Goal: Transaction & Acquisition: Purchase product/service

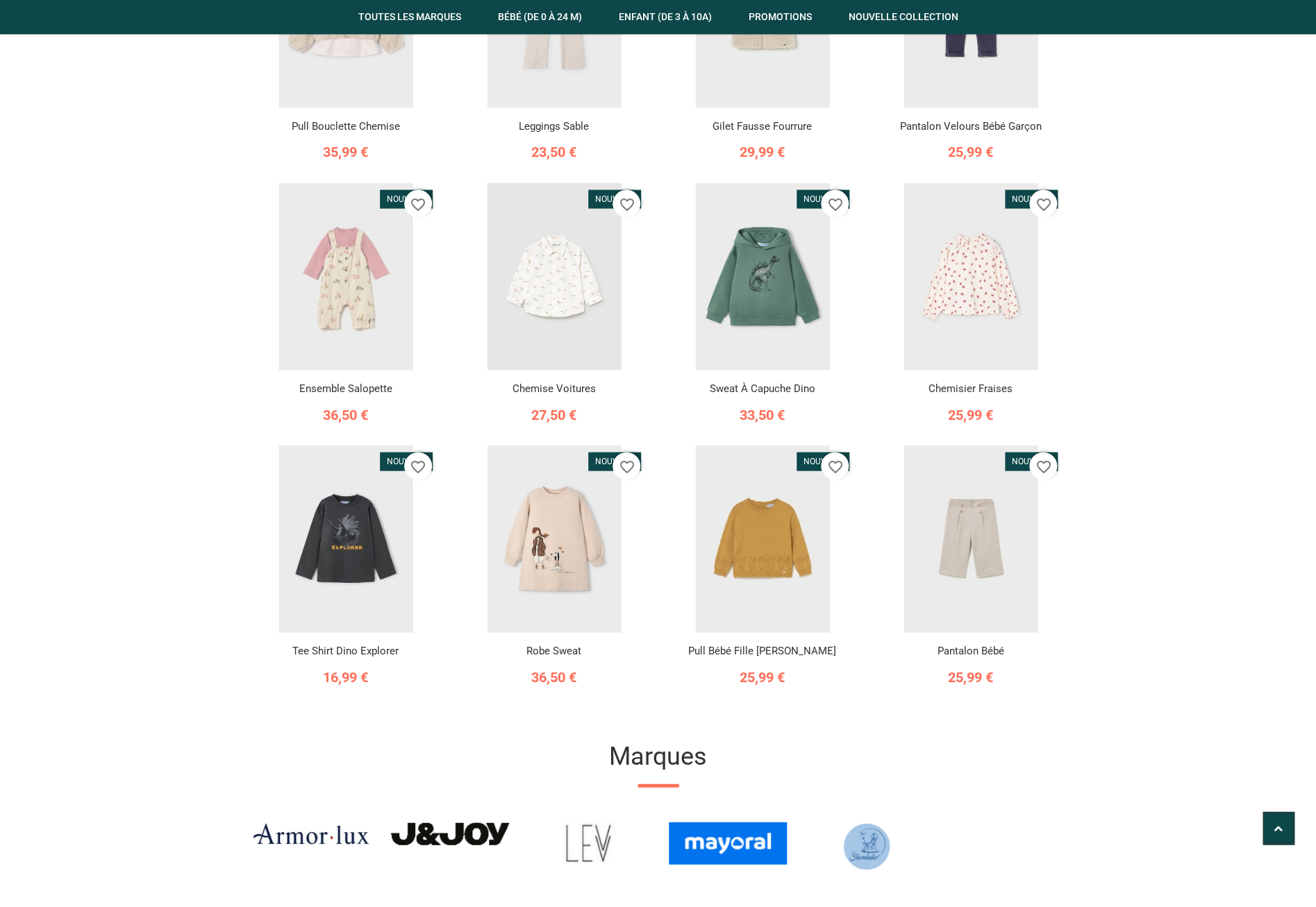
scroll to position [1274, 0]
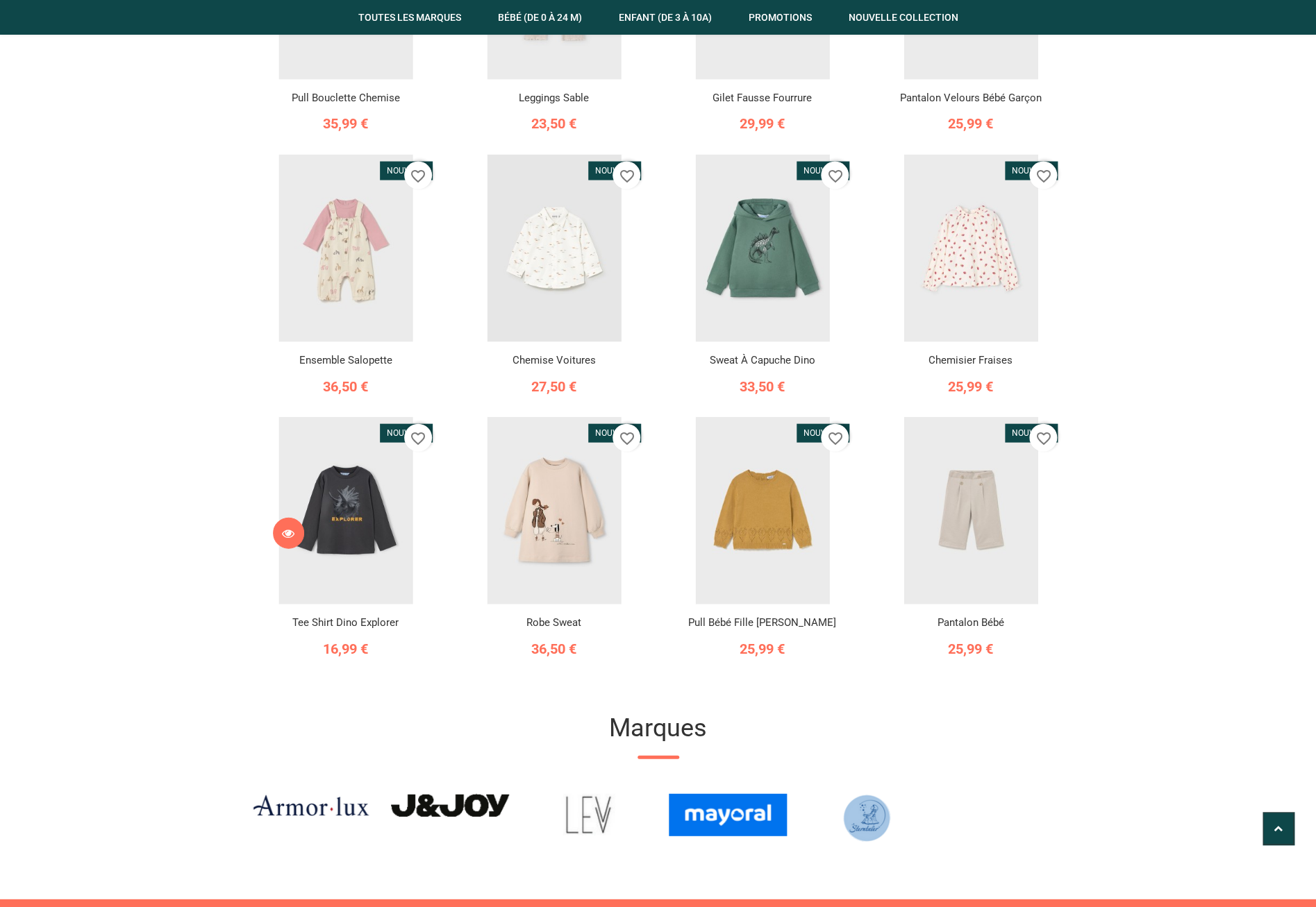
click at [289, 531] on icon at bounding box center [288, 533] width 13 height 13
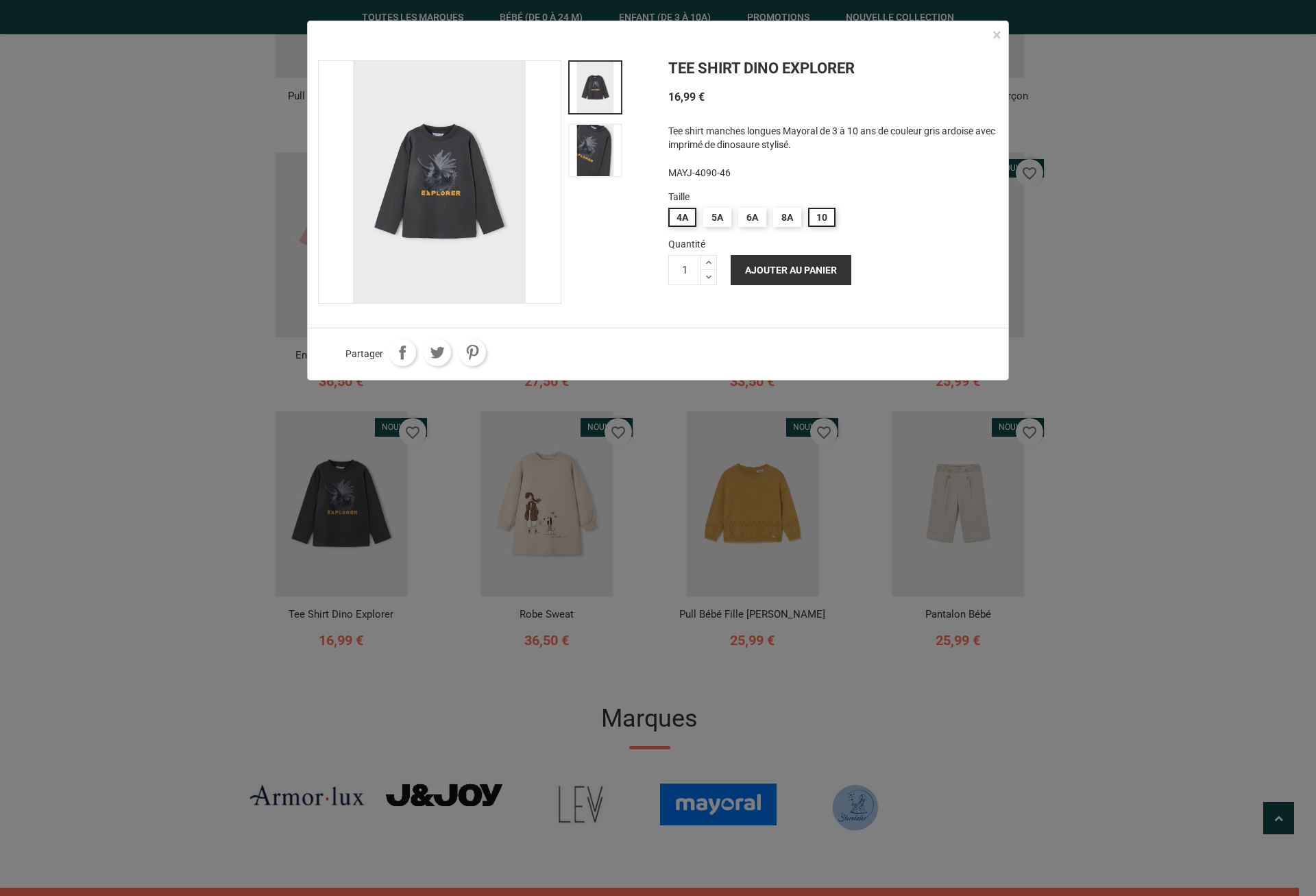
click at [822, 215] on input "10" at bounding box center [822, 217] width 27 height 19
radio input "true"
click at [816, 274] on button "Ajouter au panier" at bounding box center [791, 270] width 121 height 30
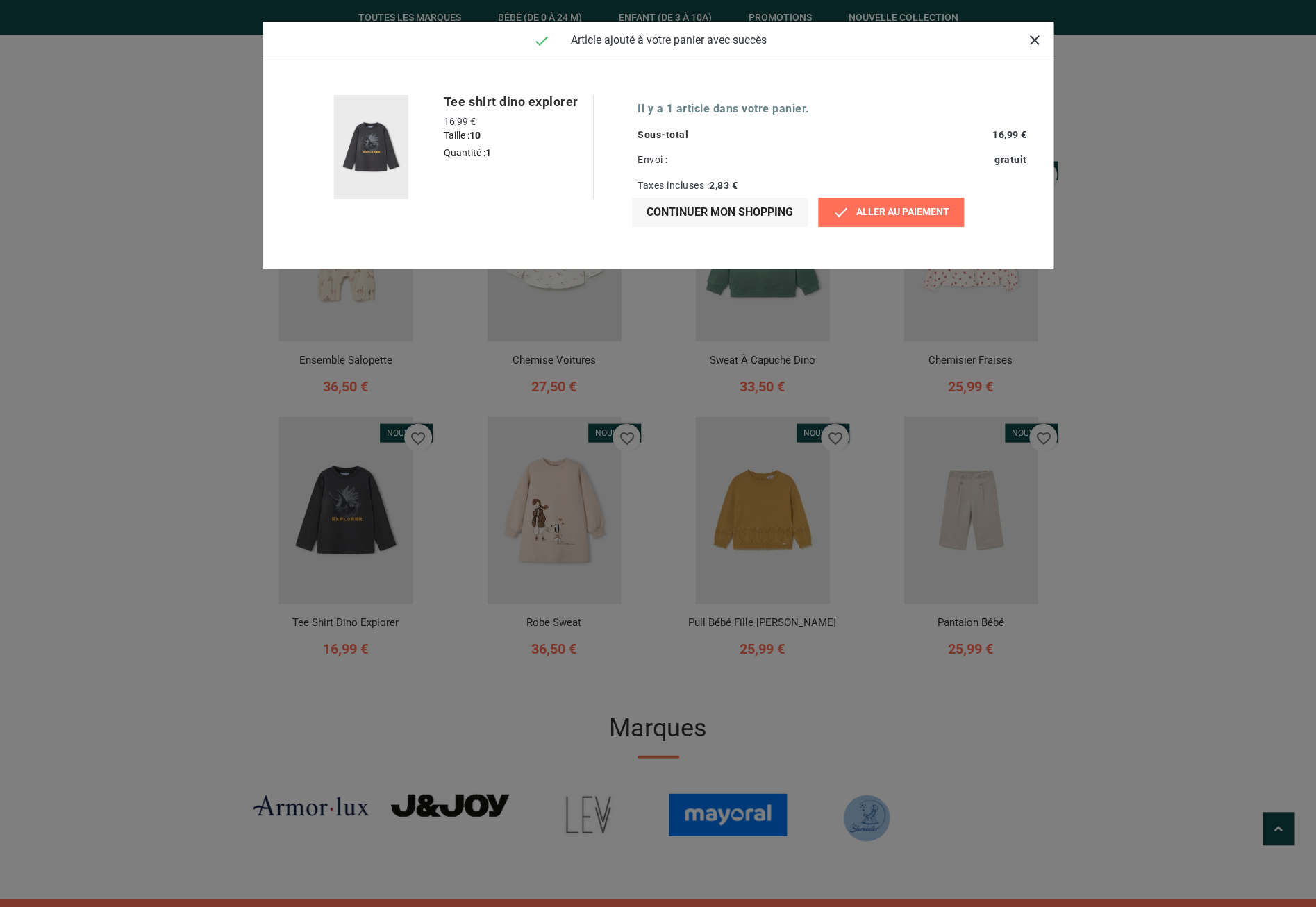
click at [887, 211] on link " Aller au paiement" at bounding box center [891, 212] width 146 height 29
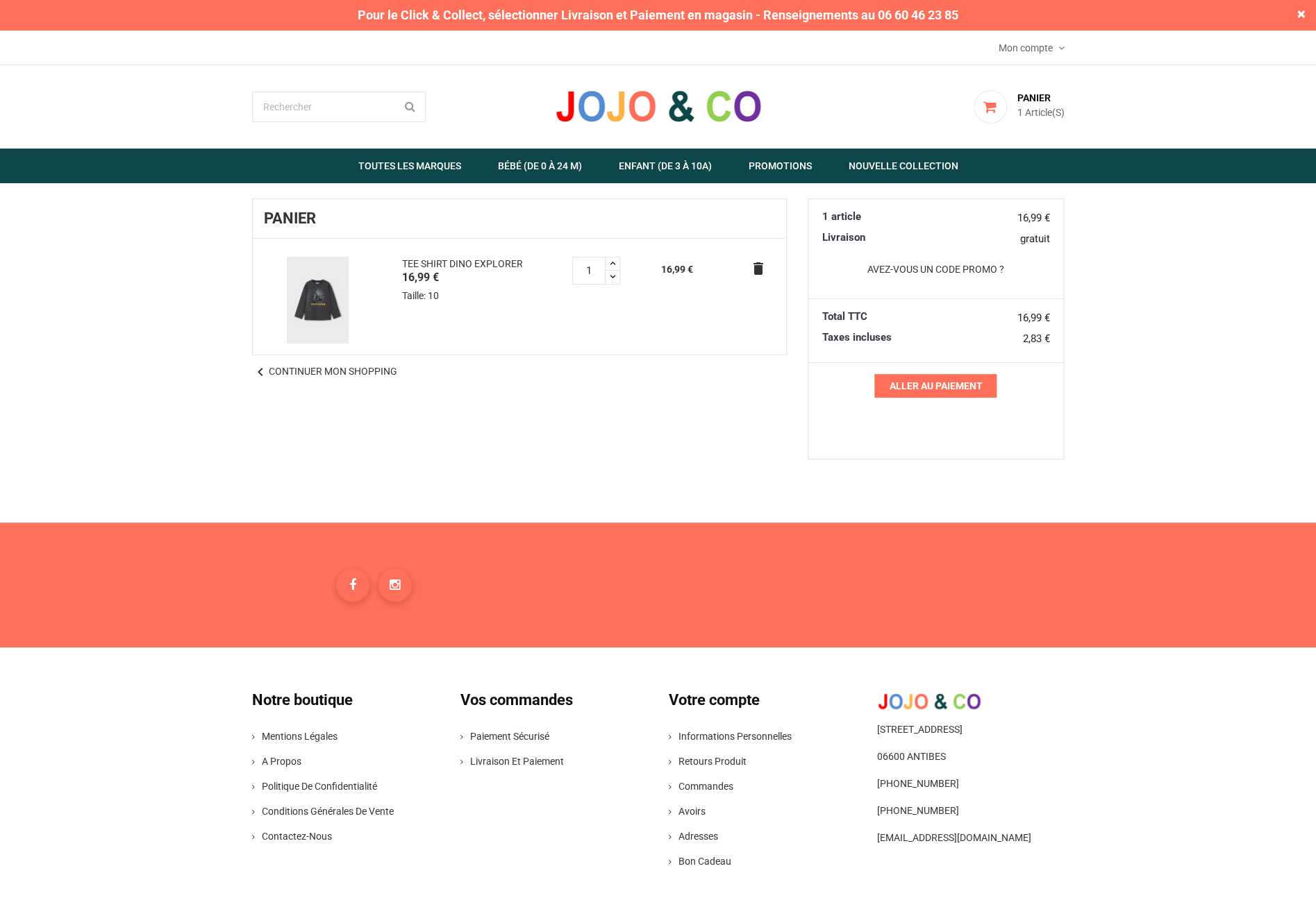
click at [926, 381] on link "Aller au paiement" at bounding box center [935, 386] width 122 height 24
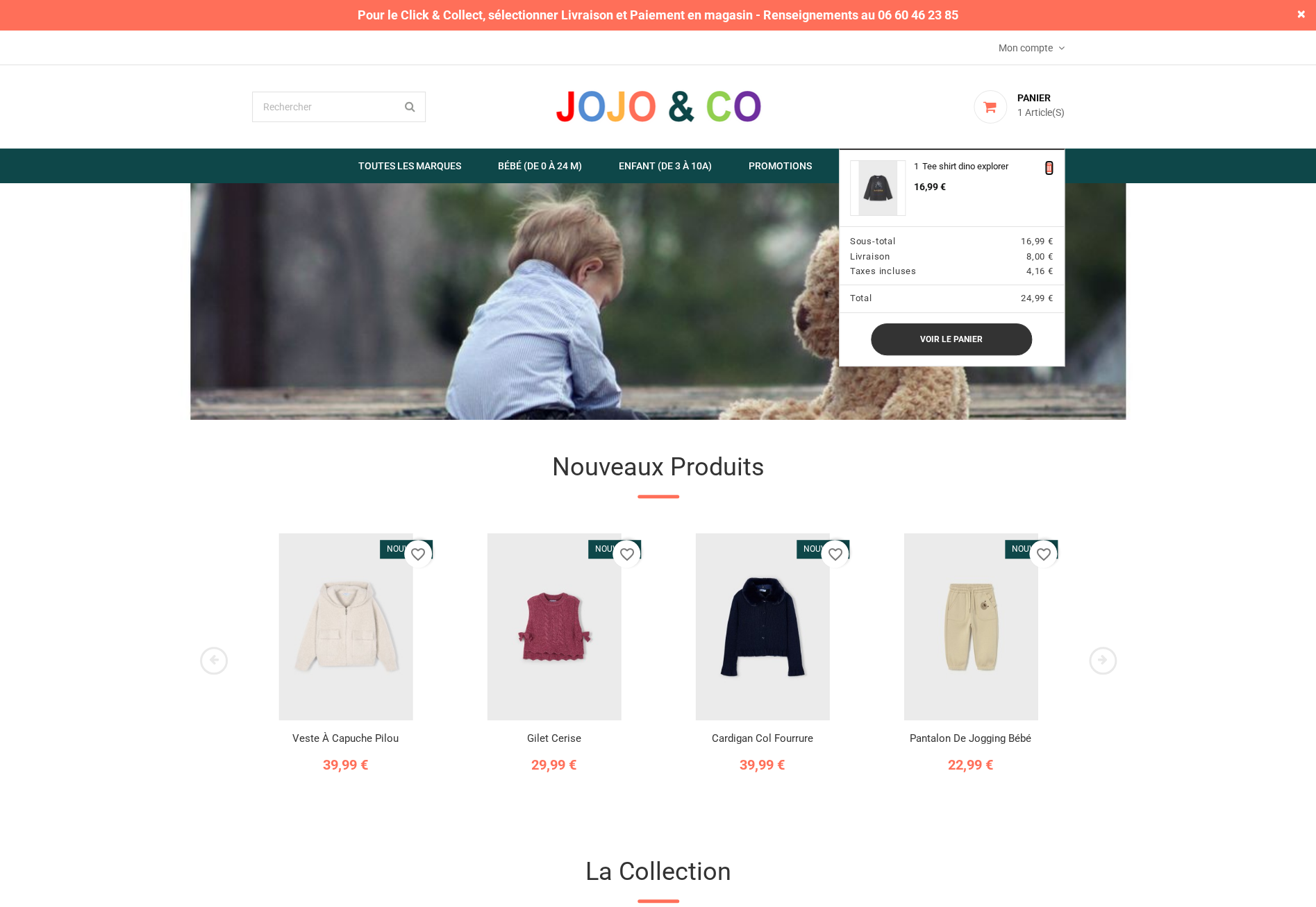
click at [1051, 167] on icon at bounding box center [1049, 168] width 9 height 11
